Goal: Task Accomplishment & Management: Complete application form

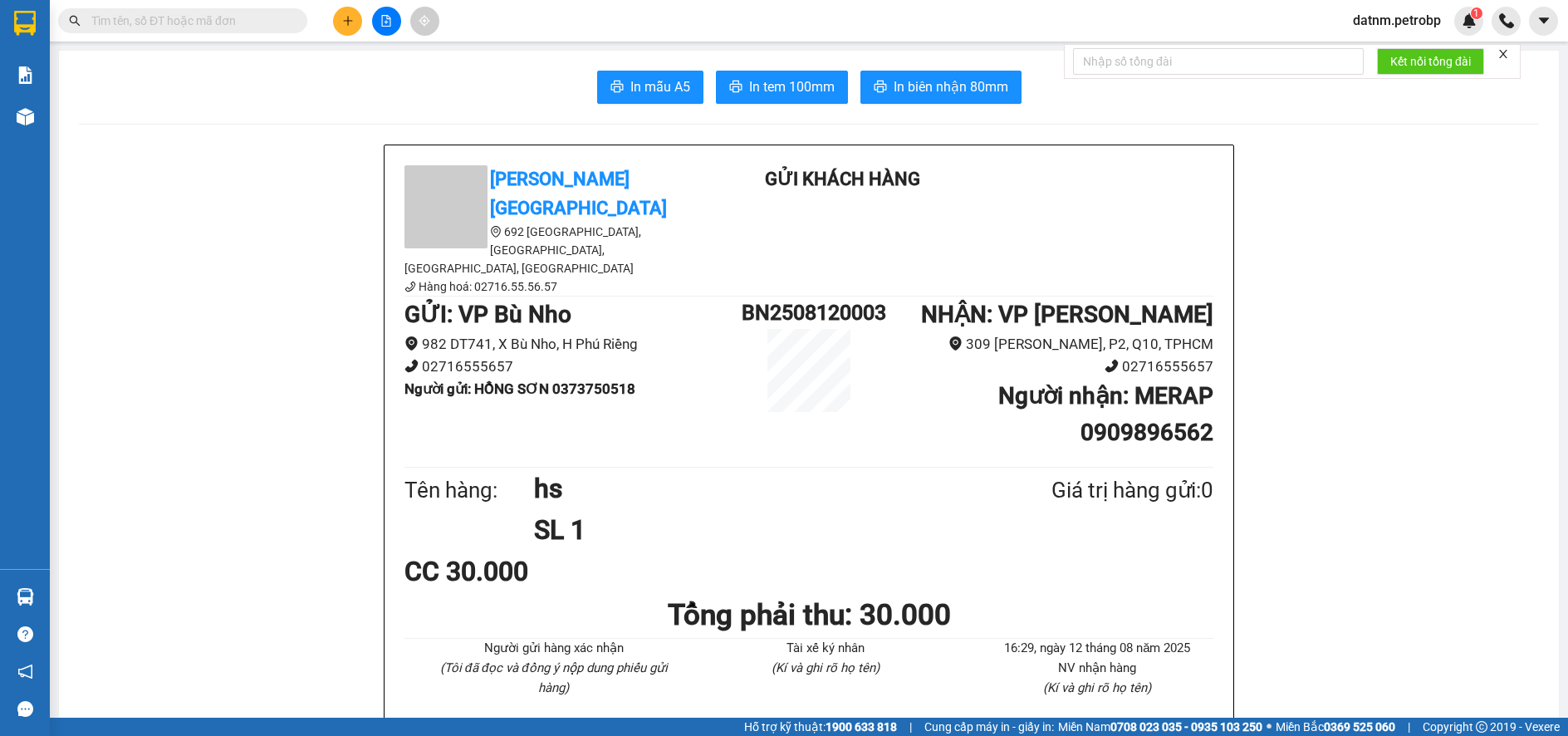
scroll to position [914, 0]
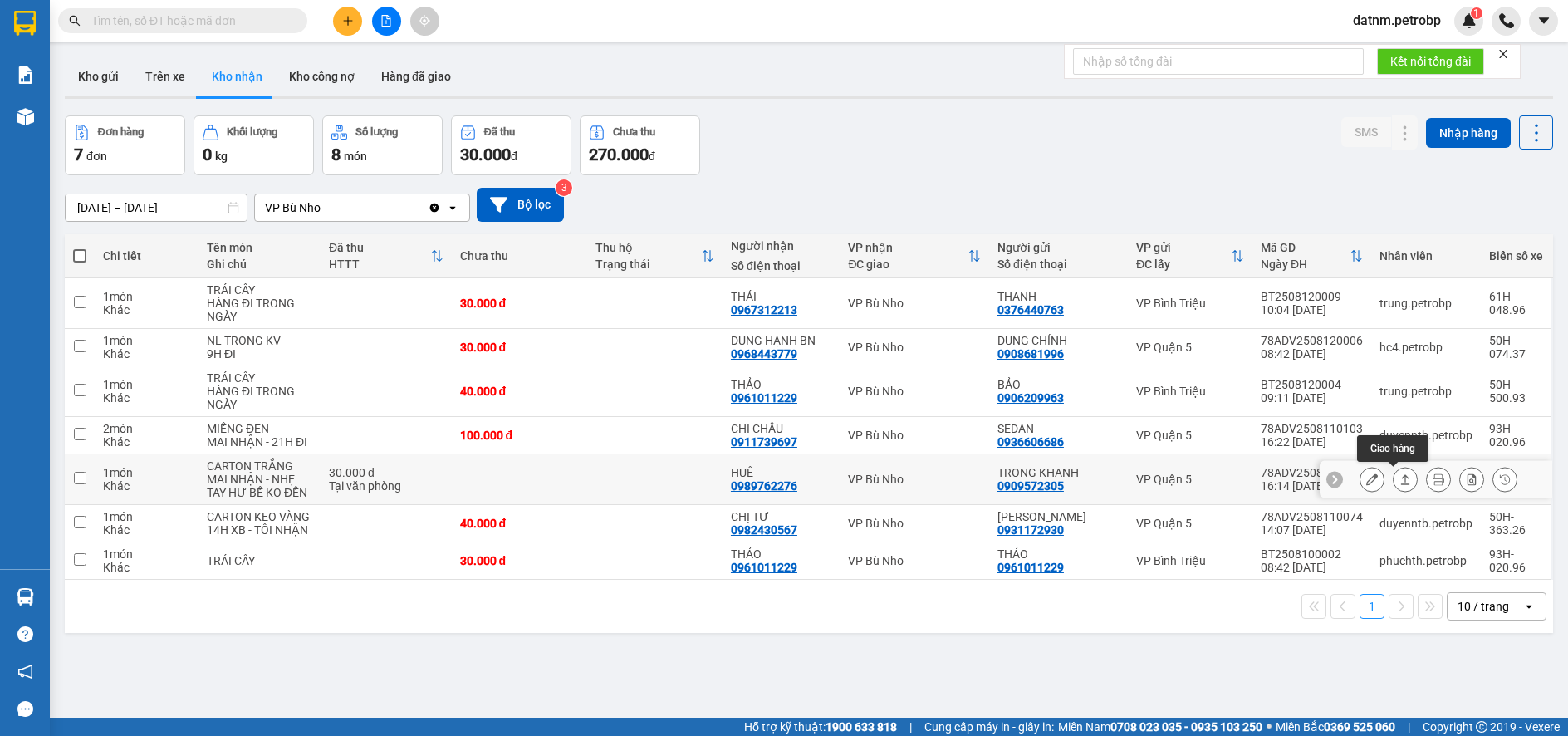
click at [1401, 481] on icon at bounding box center [1406, 479] width 9 height 10
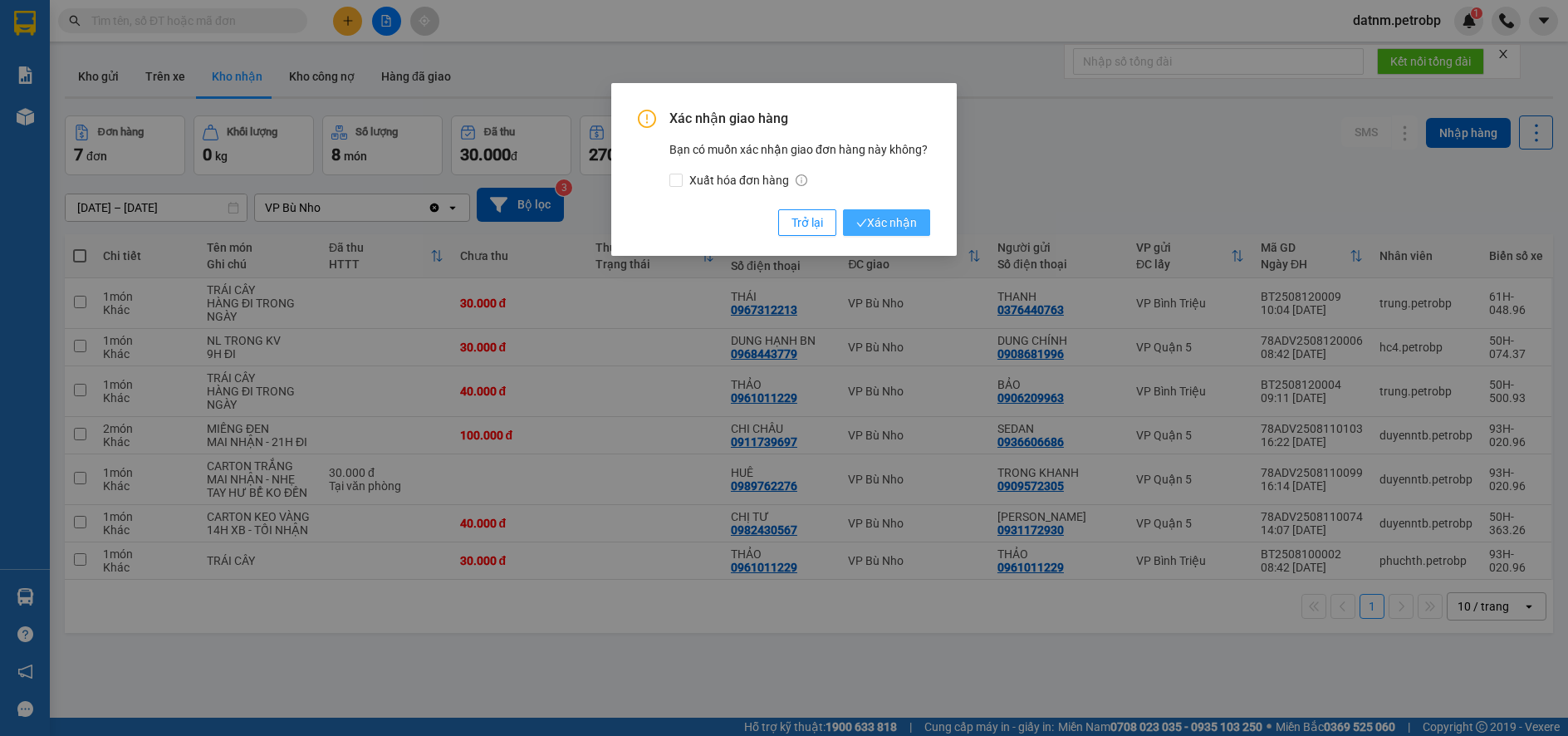
click at [904, 213] on span "Xác nhận" at bounding box center [886, 223] width 60 height 19
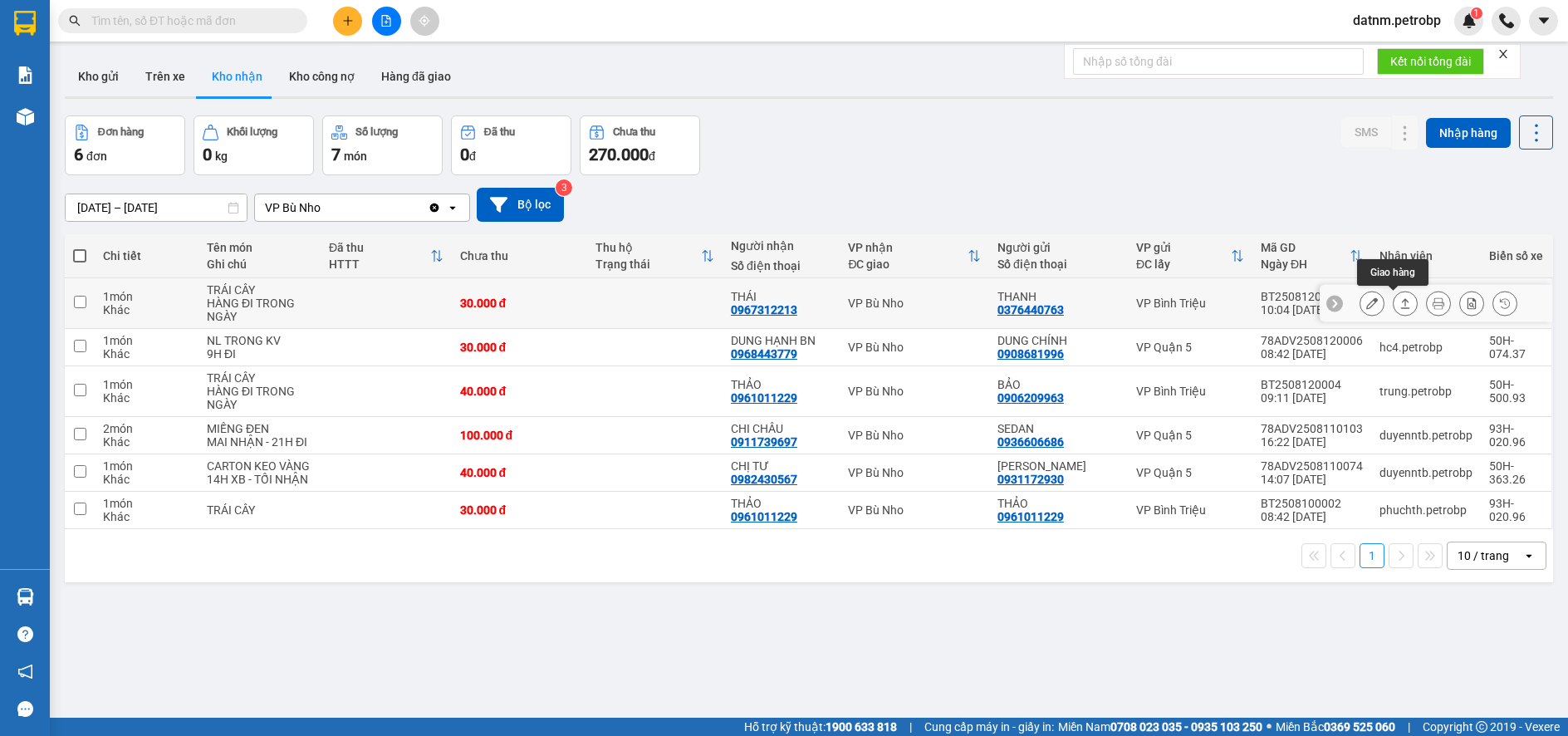
click at [1399, 304] on icon at bounding box center [1405, 303] width 12 height 12
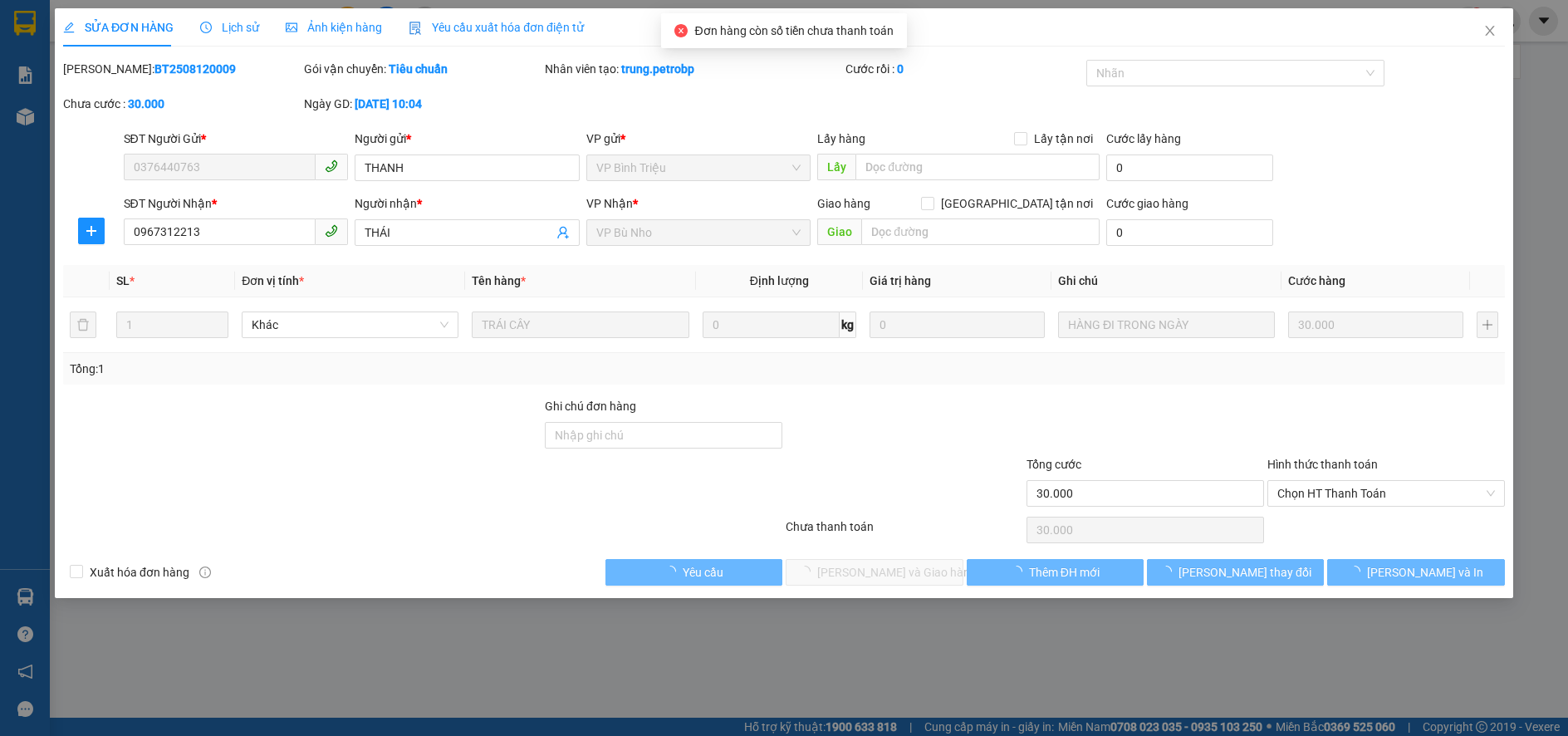
type input "0376440763"
type input "THANH"
type input "0967312213"
type input "THÁI"
type input "30.000"
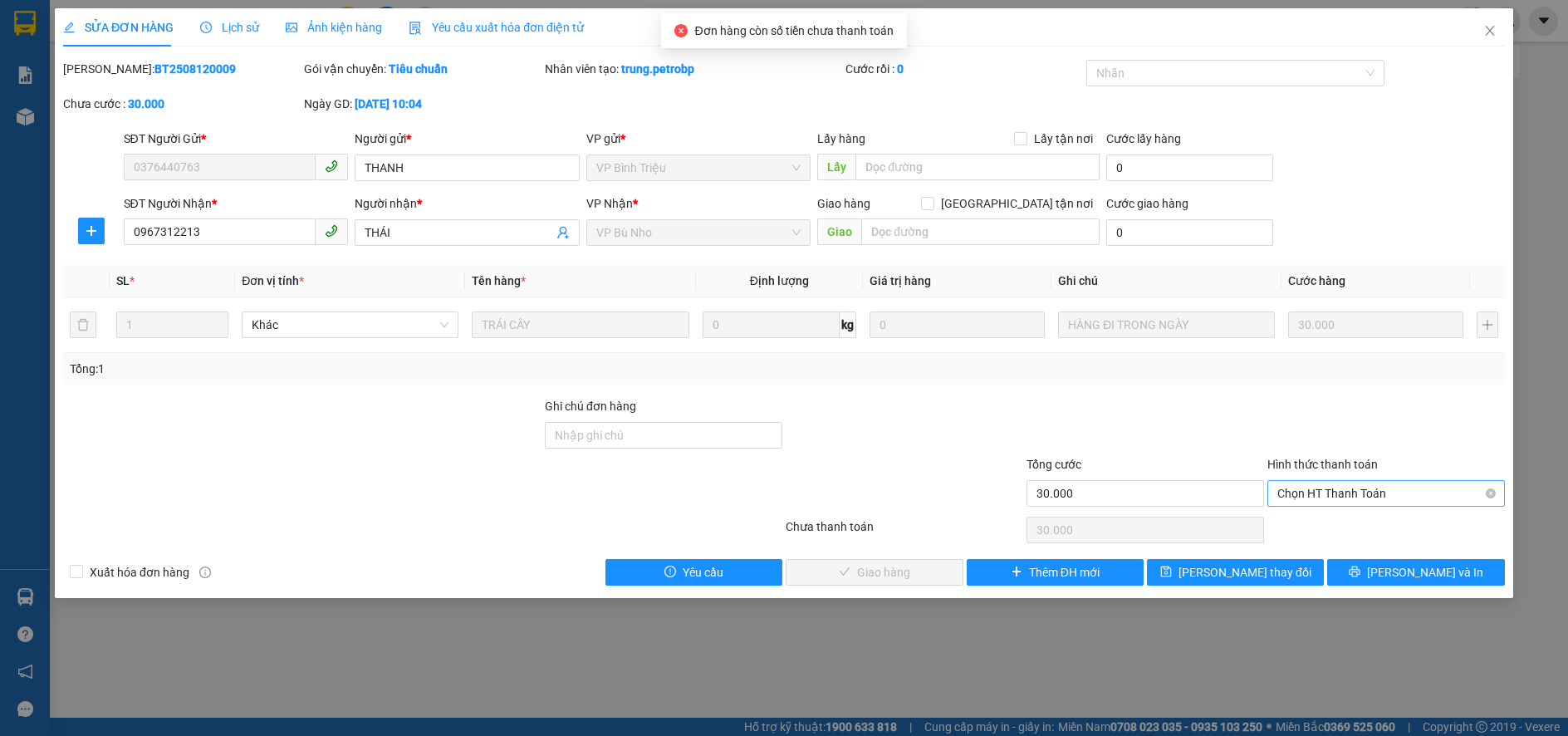
click at [1317, 490] on span "Chọn HT Thanh Toán" at bounding box center [1386, 493] width 217 height 25
click at [1307, 523] on div "Tại văn phòng" at bounding box center [1386, 527] width 217 height 19
type input "0"
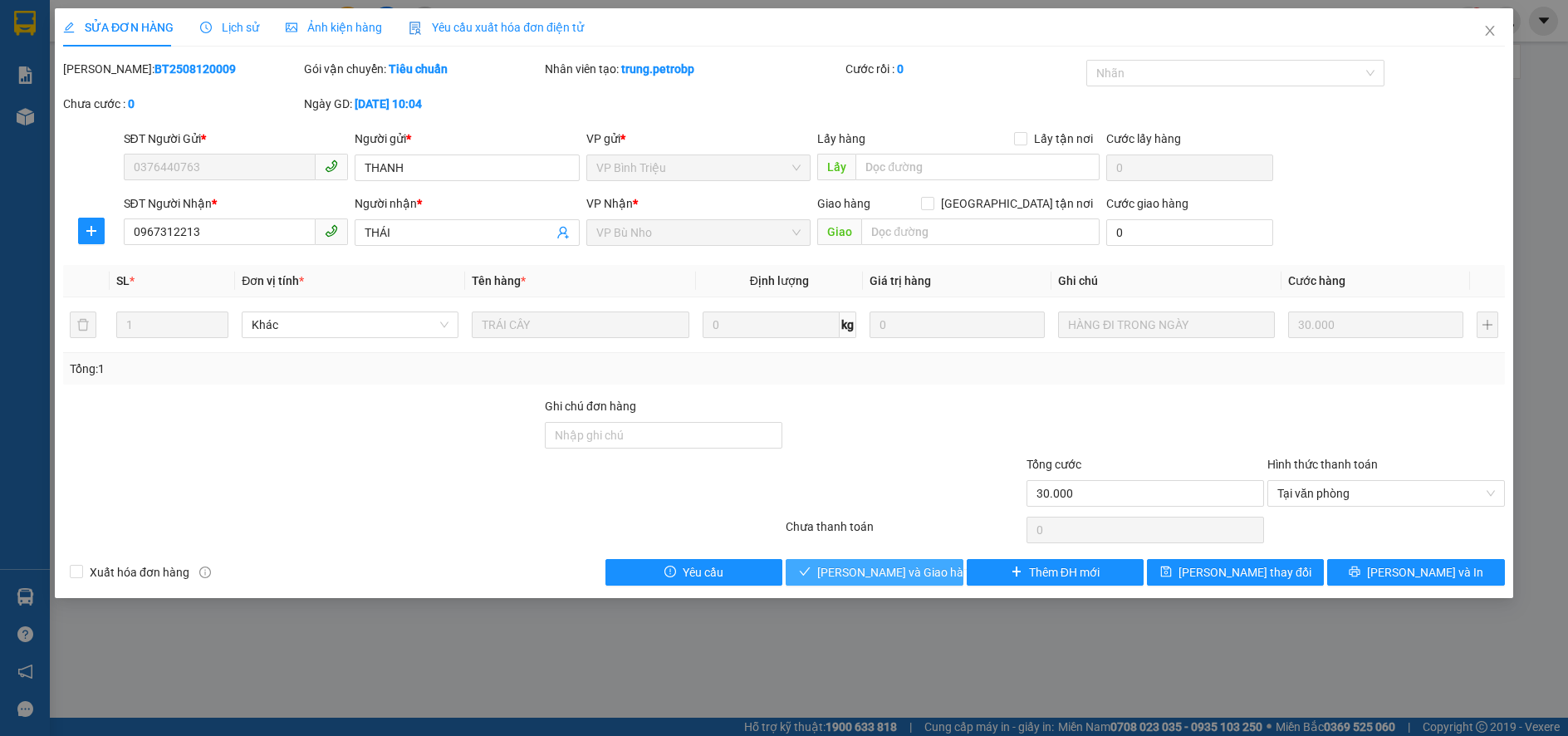
click at [945, 581] on button "[PERSON_NAME] và Giao hàng" at bounding box center [874, 572] width 177 height 27
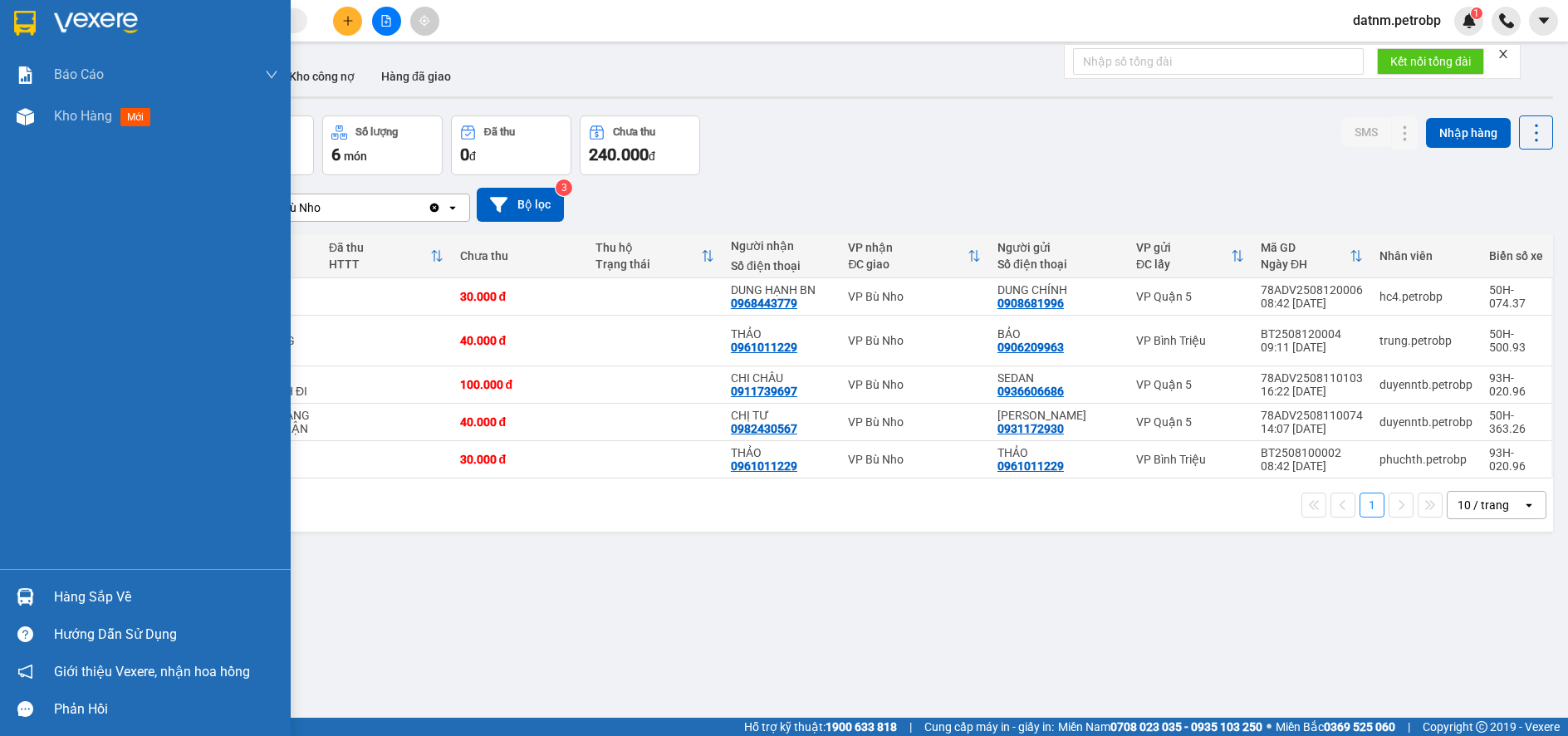
click at [92, 598] on div "Hàng sắp về" at bounding box center [166, 597] width 225 height 25
click at [92, 598] on body "Kết quả tìm kiếm ( 0 ) Bộ lọc No Data datnm.petrobp 1 Báo cáo BC tiền tận nơi (…" at bounding box center [784, 368] width 1568 height 736
click at [92, 598] on div "Hàng sắp về" at bounding box center [166, 597] width 225 height 25
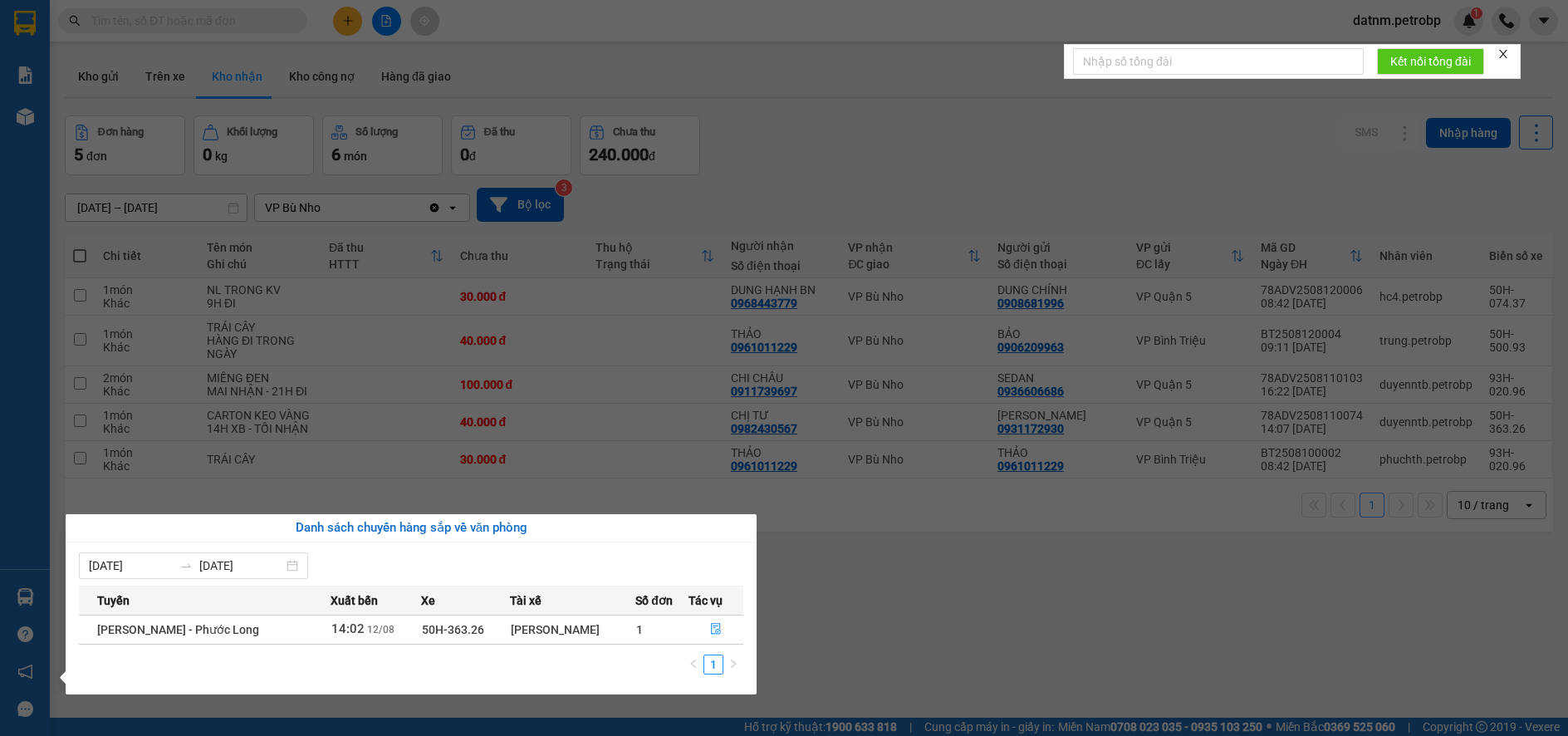
click at [1105, 551] on section "Kết quả tìm kiếm ( 0 ) Bộ lọc No Data datnm.petrobp 1 Báo cáo BC tiền tận nơi (…" at bounding box center [784, 368] width 1568 height 736
